Goal: Find specific page/section

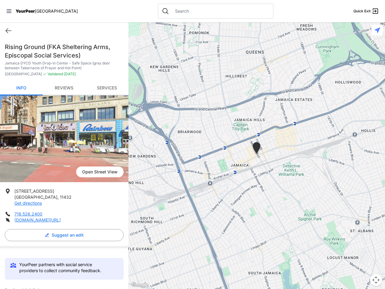
click at [9, 11] on icon at bounding box center [9, 11] width 5 height 4
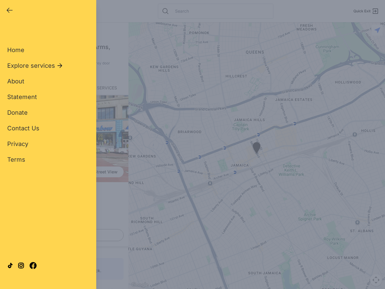
click at [8, 31] on div "Home Explore services About Statement Donate Contact Us Privacy Terms" at bounding box center [48, 94] width 82 height 137
click at [63, 235] on div "Single Adult Families Soup Kitchen Food Pantry Toiletries Restrooms Showers Lau…" at bounding box center [48, 137] width 82 height 222
click at [113, 288] on div "Close panel YourPeer [GEOGRAPHIC_DATA] Quick Exit Single Adult Families Soup Ki…" at bounding box center [192, 144] width 385 height 289
click at [256, 155] on div "Close panel YourPeer [GEOGRAPHIC_DATA] Quick Exit Single Adult Families Soup Ki…" at bounding box center [192, 144] width 385 height 289
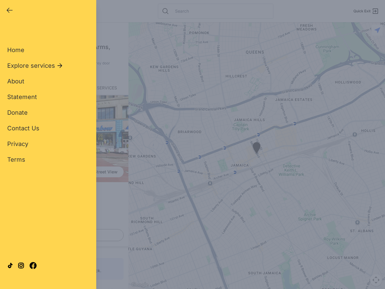
click at [256, 155] on div "Close panel YourPeer [GEOGRAPHIC_DATA] Quick Exit Single Adult Families Soup Ki…" at bounding box center [192, 144] width 385 height 289
click at [256, 149] on div "Close panel YourPeer [GEOGRAPHIC_DATA] Quick Exit Single Adult Families Soup Ki…" at bounding box center [192, 144] width 385 height 289
click at [376, 280] on div "Close panel YourPeer [GEOGRAPHIC_DATA] Quick Exit Single Adult Families Soup Ki…" at bounding box center [192, 144] width 385 height 289
click at [377, 30] on div "Close panel YourPeer [GEOGRAPHIC_DATA] Quick Exit Single Adult Families Soup Ki…" at bounding box center [192, 144] width 385 height 289
